Goal: Information Seeking & Learning: Check status

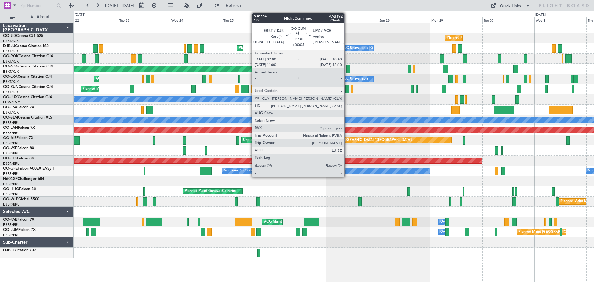
click at [347, 88] on div at bounding box center [347, 89] width 4 height 8
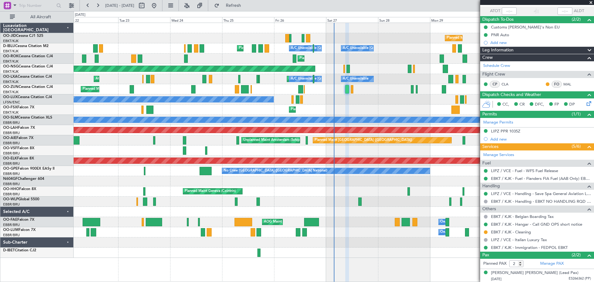
scroll to position [59, 0]
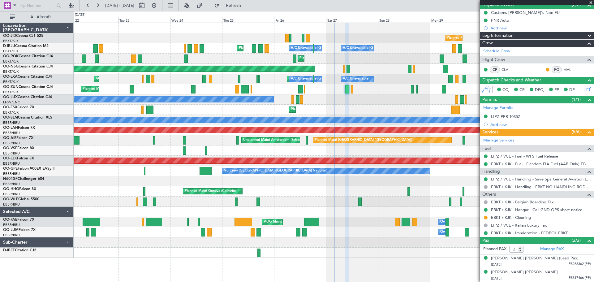
click at [589, 2] on span at bounding box center [591, 3] width 6 height 6
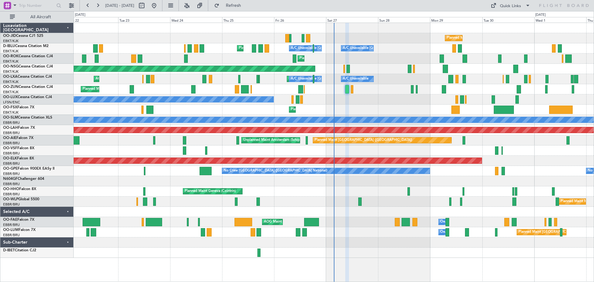
type input "0"
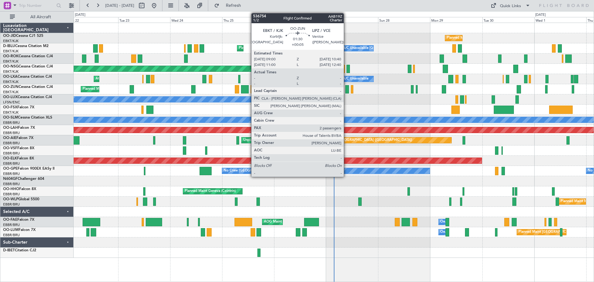
click at [346, 88] on div at bounding box center [347, 89] width 4 height 8
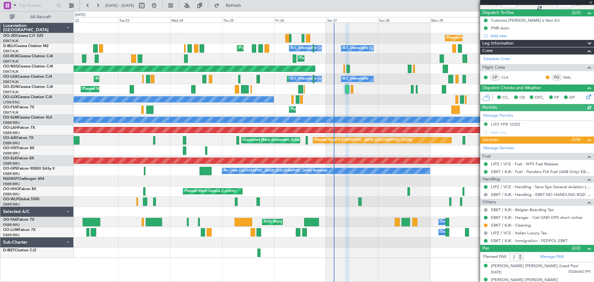
scroll to position [59, 0]
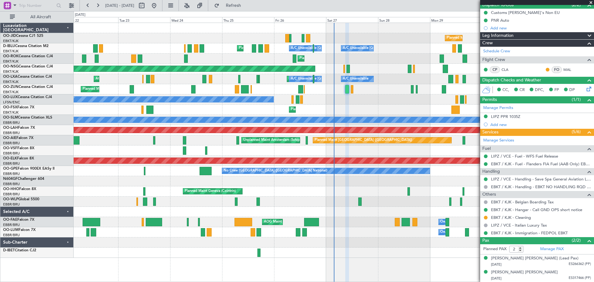
click at [592, 1] on span at bounding box center [591, 3] width 6 height 6
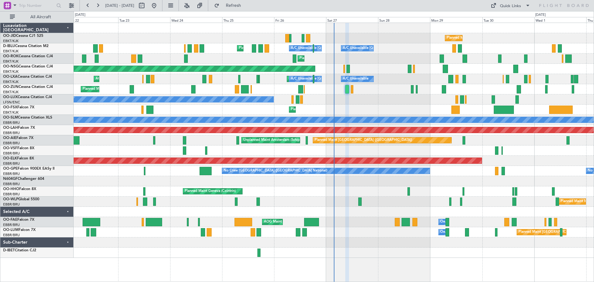
type input "0"
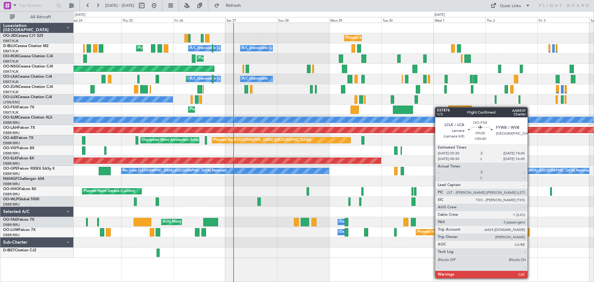
click at [357, 104] on div "No Crew Nancy (Essey)" at bounding box center [334, 99] width 520 height 10
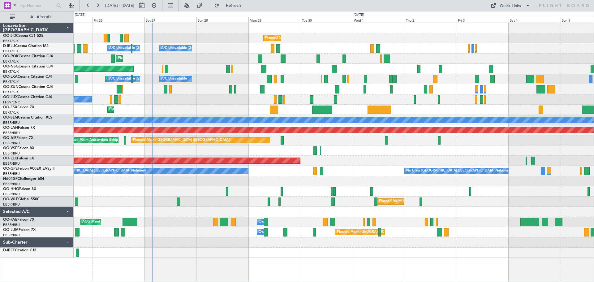
click at [365, 112] on div "Planned Maint Kortrijk-[GEOGRAPHIC_DATA]" at bounding box center [334, 110] width 520 height 10
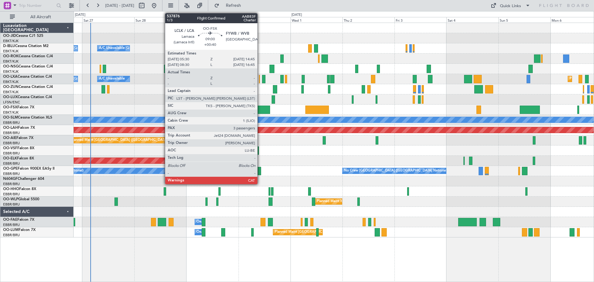
click at [260, 110] on div at bounding box center [260, 109] width 20 height 8
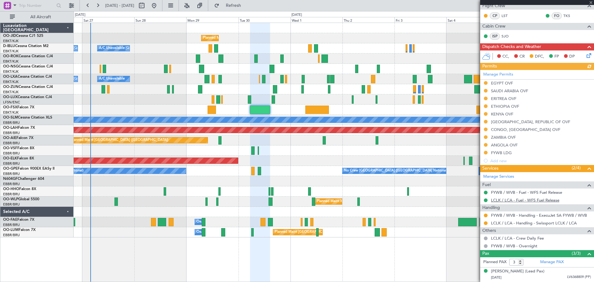
scroll to position [132, 0]
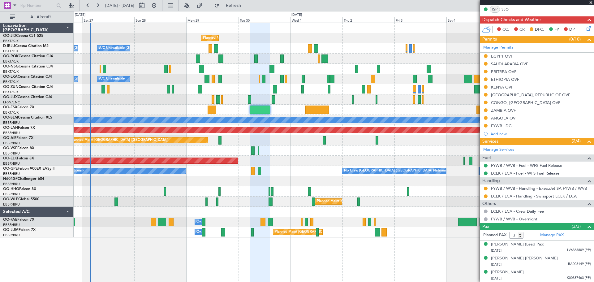
click at [590, 2] on span at bounding box center [591, 3] width 6 height 6
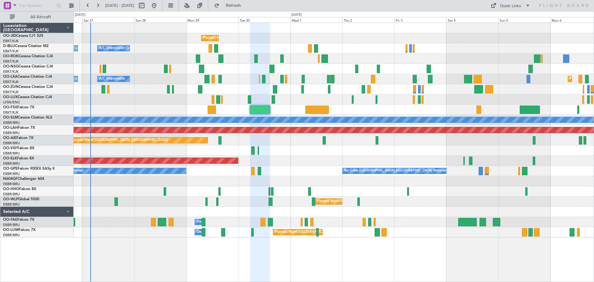
type input "0"
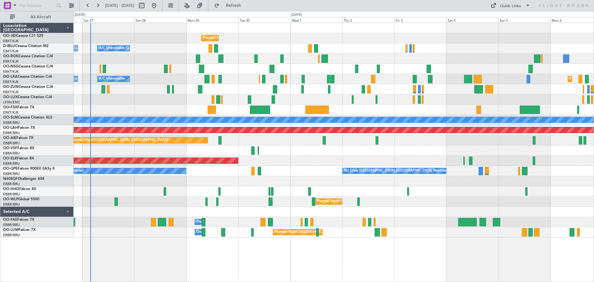
scroll to position [0, 0]
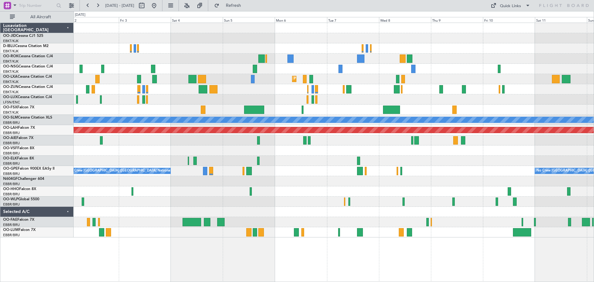
click at [101, 66] on div "Planned Maint Kortrijk-[GEOGRAPHIC_DATA] A/C Unavailable [GEOGRAPHIC_DATA] Plan…" at bounding box center [334, 130] width 520 height 214
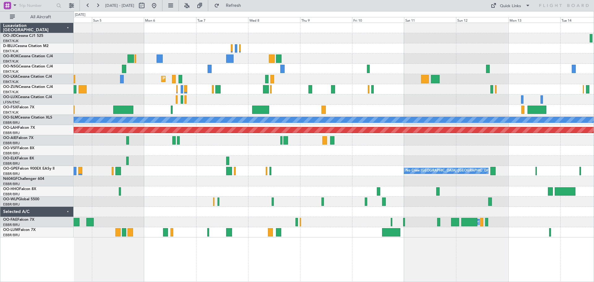
click at [329, 53] on div at bounding box center [334, 48] width 520 height 10
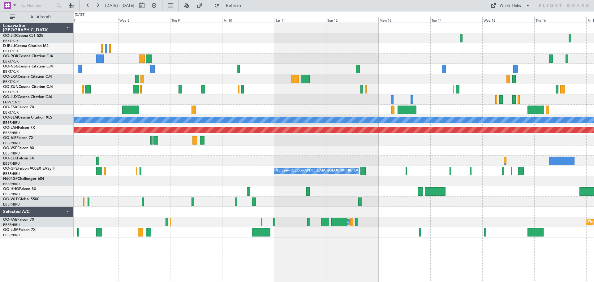
click at [276, 108] on div at bounding box center [334, 110] width 520 height 10
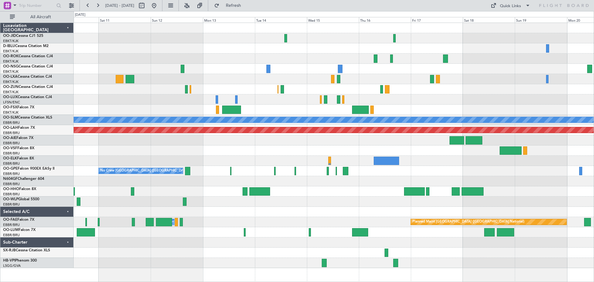
click at [278, 103] on div "A/C Unavailable [GEOGRAPHIC_DATA] Planned [GEOGRAPHIC_DATA][PERSON_NAME]-[GEOGR…" at bounding box center [334, 145] width 520 height 245
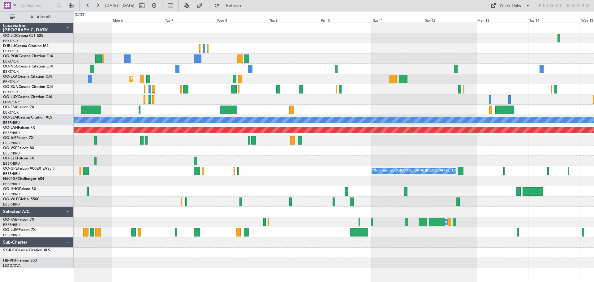
click at [488, 161] on div "Planned Maint Kortrijk-[GEOGRAPHIC_DATA] A/C Unavailable [GEOGRAPHIC_DATA] Plan…" at bounding box center [334, 145] width 520 height 245
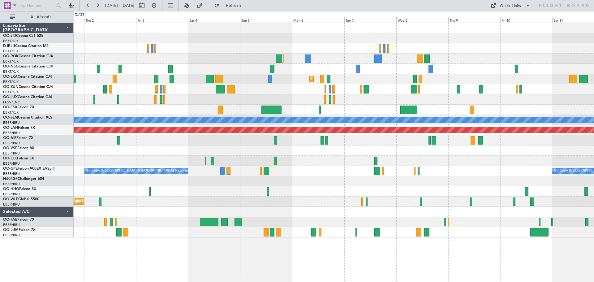
click at [359, 170] on div "Planned Maint Kortrijk-[GEOGRAPHIC_DATA] Planned Maint [GEOGRAPHIC_DATA]-[GEOGR…" at bounding box center [334, 130] width 520 height 214
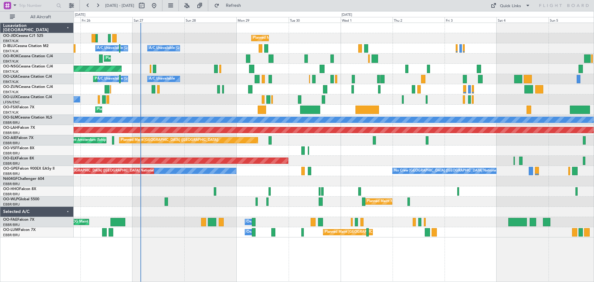
click at [544, 148] on div at bounding box center [334, 150] width 520 height 10
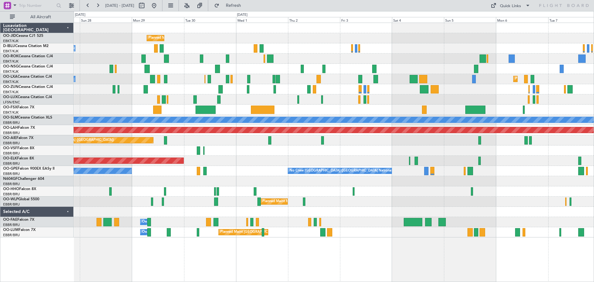
click at [346, 159] on div "Planned Maint Kortrijk-[GEOGRAPHIC_DATA] A/C Unavailable [GEOGRAPHIC_DATA]-[GEO…" at bounding box center [334, 130] width 520 height 214
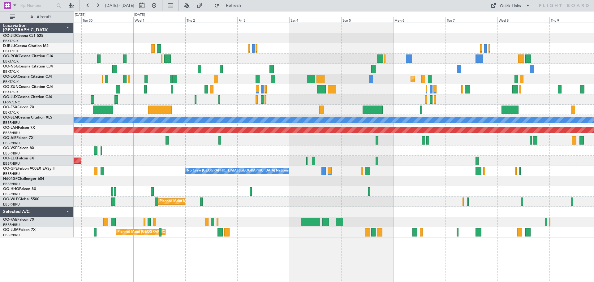
click at [376, 96] on div "Planned Maint Kortrijk-[GEOGRAPHIC_DATA] A/C Unavailable [GEOGRAPHIC_DATA]-[GEO…" at bounding box center [334, 130] width 520 height 214
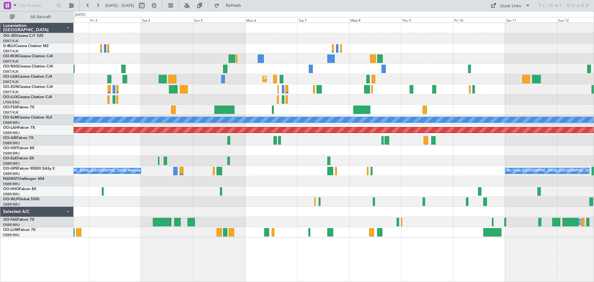
click at [387, 110] on div at bounding box center [334, 110] width 520 height 10
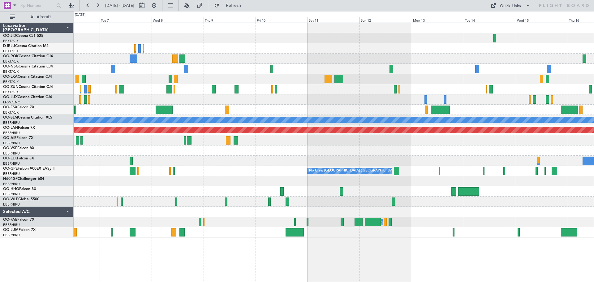
click at [274, 108] on div at bounding box center [334, 110] width 520 height 10
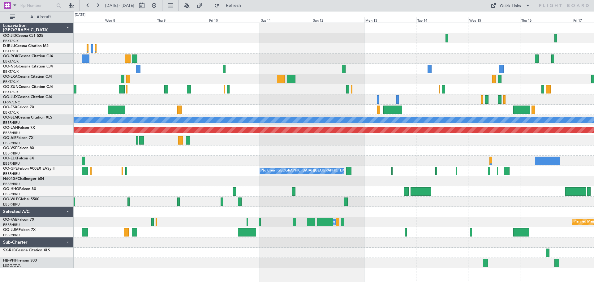
click at [496, 98] on div at bounding box center [334, 99] width 520 height 10
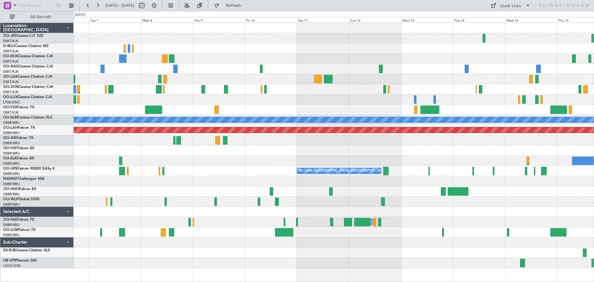
click at [506, 104] on div "Planned Maint Kortrijk-[GEOGRAPHIC_DATA] A/C Unavailable [GEOGRAPHIC_DATA] Plan…" at bounding box center [334, 145] width 520 height 245
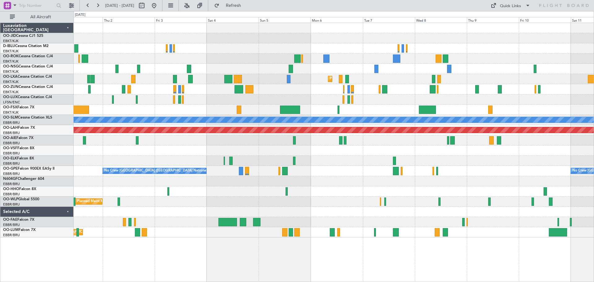
click at [284, 95] on div at bounding box center [334, 99] width 520 height 10
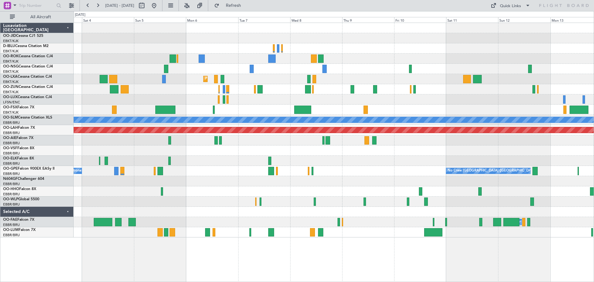
click at [386, 110] on div "Planned Maint Kortrijk-[GEOGRAPHIC_DATA] A/C Unavailable [GEOGRAPHIC_DATA] Plan…" at bounding box center [334, 130] width 520 height 214
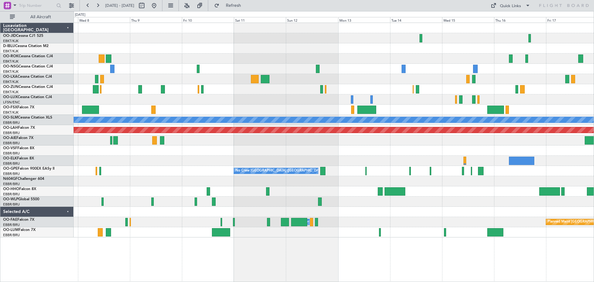
click at [254, 98] on div at bounding box center [334, 99] width 520 height 10
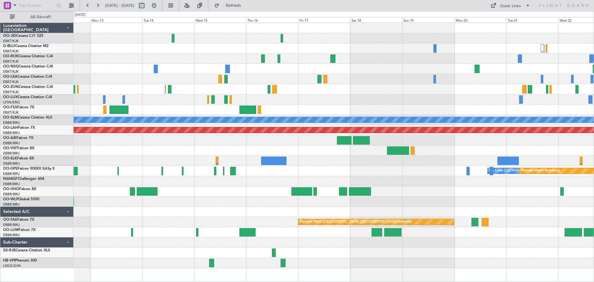
click at [292, 99] on div "No Crew No Crew A/C Unavailable [GEOGRAPHIC_DATA] Planned [GEOGRAPHIC_DATA][PER…" at bounding box center [334, 145] width 520 height 245
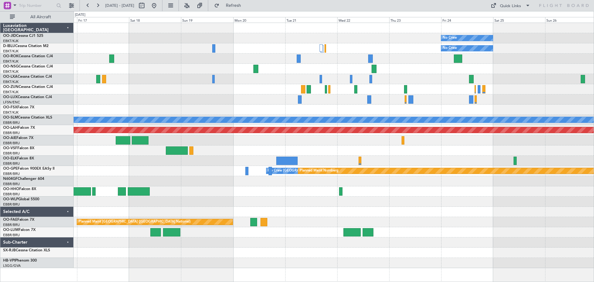
click at [238, 96] on div "No Crew No Crew Planned Maint [GEOGRAPHIC_DATA] ([GEOGRAPHIC_DATA]) A/C Unavail…" at bounding box center [334, 145] width 520 height 245
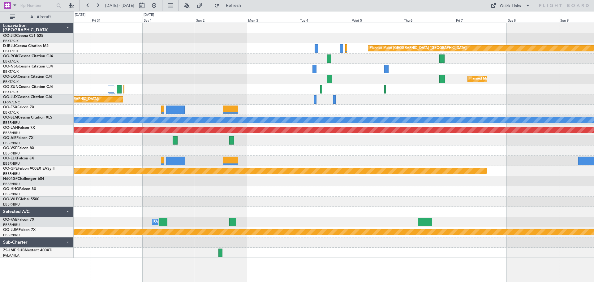
click at [468, 87] on div at bounding box center [334, 89] width 520 height 10
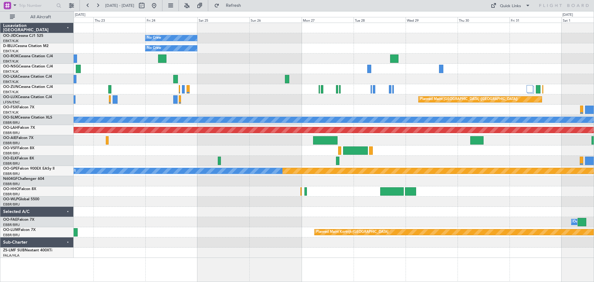
click at [510, 134] on div "No Crew No Crew Planned Maint [GEOGRAPHIC_DATA] ([GEOGRAPHIC_DATA]) A/C Unavail…" at bounding box center [334, 140] width 520 height 235
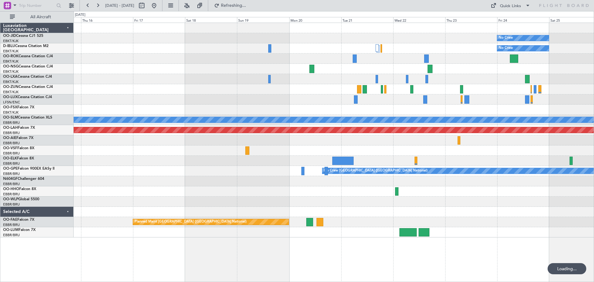
click at [477, 140] on div at bounding box center [334, 140] width 520 height 10
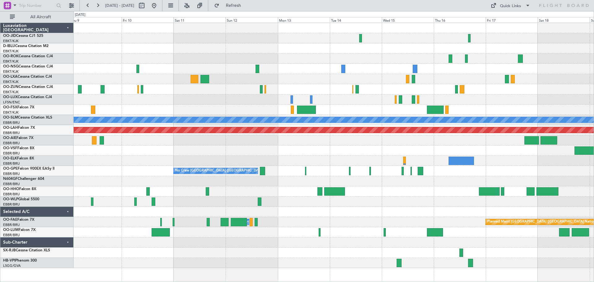
click at [451, 145] on div at bounding box center [334, 140] width 520 height 10
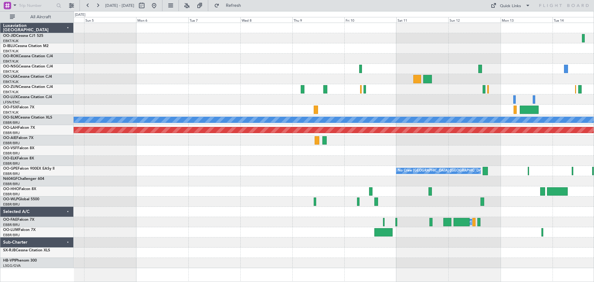
click at [420, 152] on div at bounding box center [334, 150] width 520 height 10
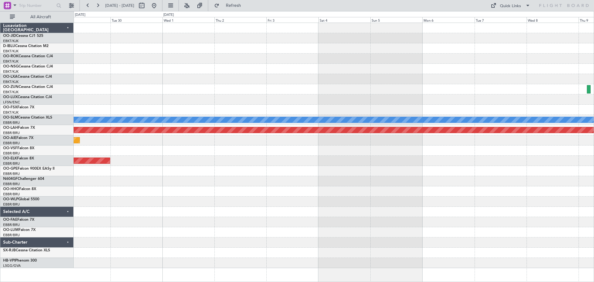
click at [415, 154] on div at bounding box center [334, 150] width 520 height 10
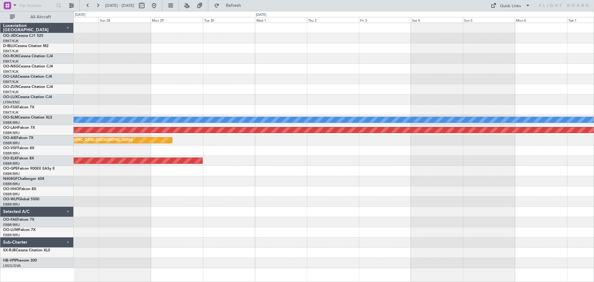
click at [452, 159] on div "Planned Maint [GEOGRAPHIC_DATA] ([GEOGRAPHIC_DATA]) No Crew [PERSON_NAME] ([PER…" at bounding box center [334, 145] width 520 height 245
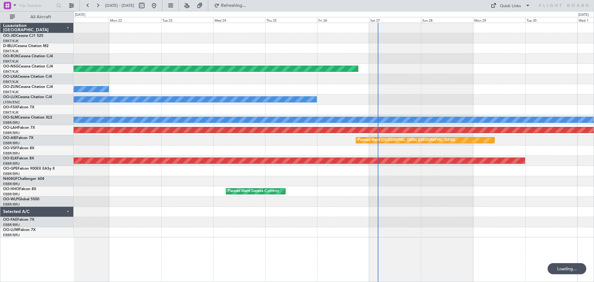
click at [449, 144] on div "Planned Maint [GEOGRAPHIC_DATA] ([GEOGRAPHIC_DATA])" at bounding box center [334, 140] width 520 height 10
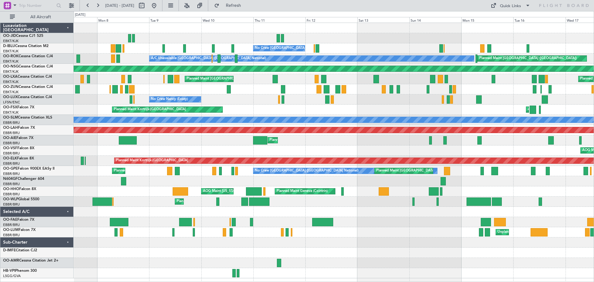
click at [135, 139] on div "Planned Maint [GEOGRAPHIC_DATA] ([GEOGRAPHIC_DATA]) Unplanned Maint [GEOGRAPHIC…" at bounding box center [334, 140] width 520 height 10
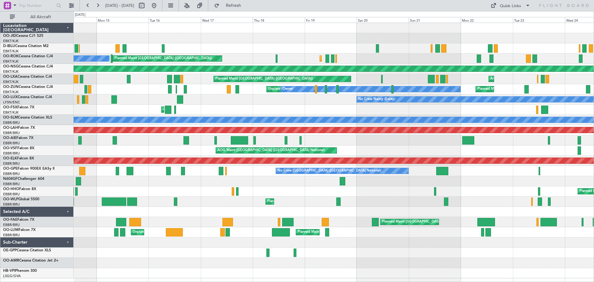
click at [141, 144] on div "Unplanned Maint Amsterdam (Schiphol) Planned Maint [GEOGRAPHIC_DATA] ([GEOGRAPH…" at bounding box center [334, 140] width 520 height 10
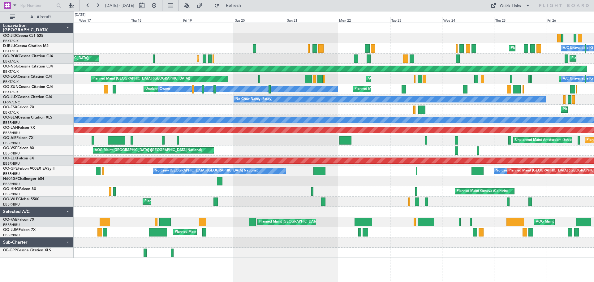
click at [174, 138] on div "Planned Maint Kortrijk-[GEOGRAPHIC_DATA] [GEOGRAPHIC_DATA] ([GEOGRAPHIC_DATA]) …" at bounding box center [334, 140] width 520 height 235
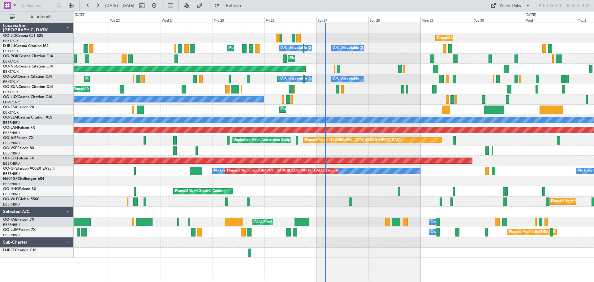
click at [357, 152] on div at bounding box center [334, 150] width 520 height 10
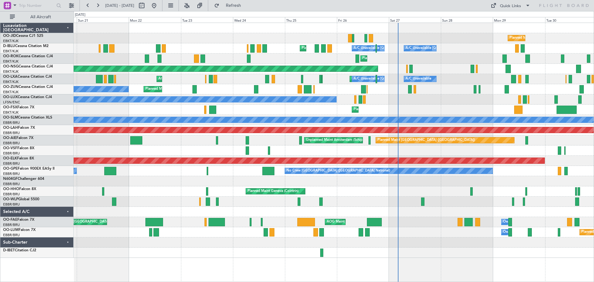
click at [301, 60] on div "Planned Maint Kortrijk-[GEOGRAPHIC_DATA] Planned Maint [GEOGRAPHIC_DATA]-[GEOGR…" at bounding box center [334, 59] width 520 height 10
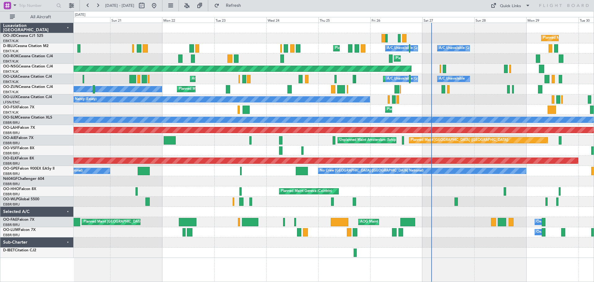
click at [275, 88] on div "Planned Maint Kortrijk-[GEOGRAPHIC_DATA] Owner Unplanned Maint [GEOGRAPHIC_DATA…" at bounding box center [334, 89] width 520 height 10
